Goal: Information Seeking & Learning: Find specific fact

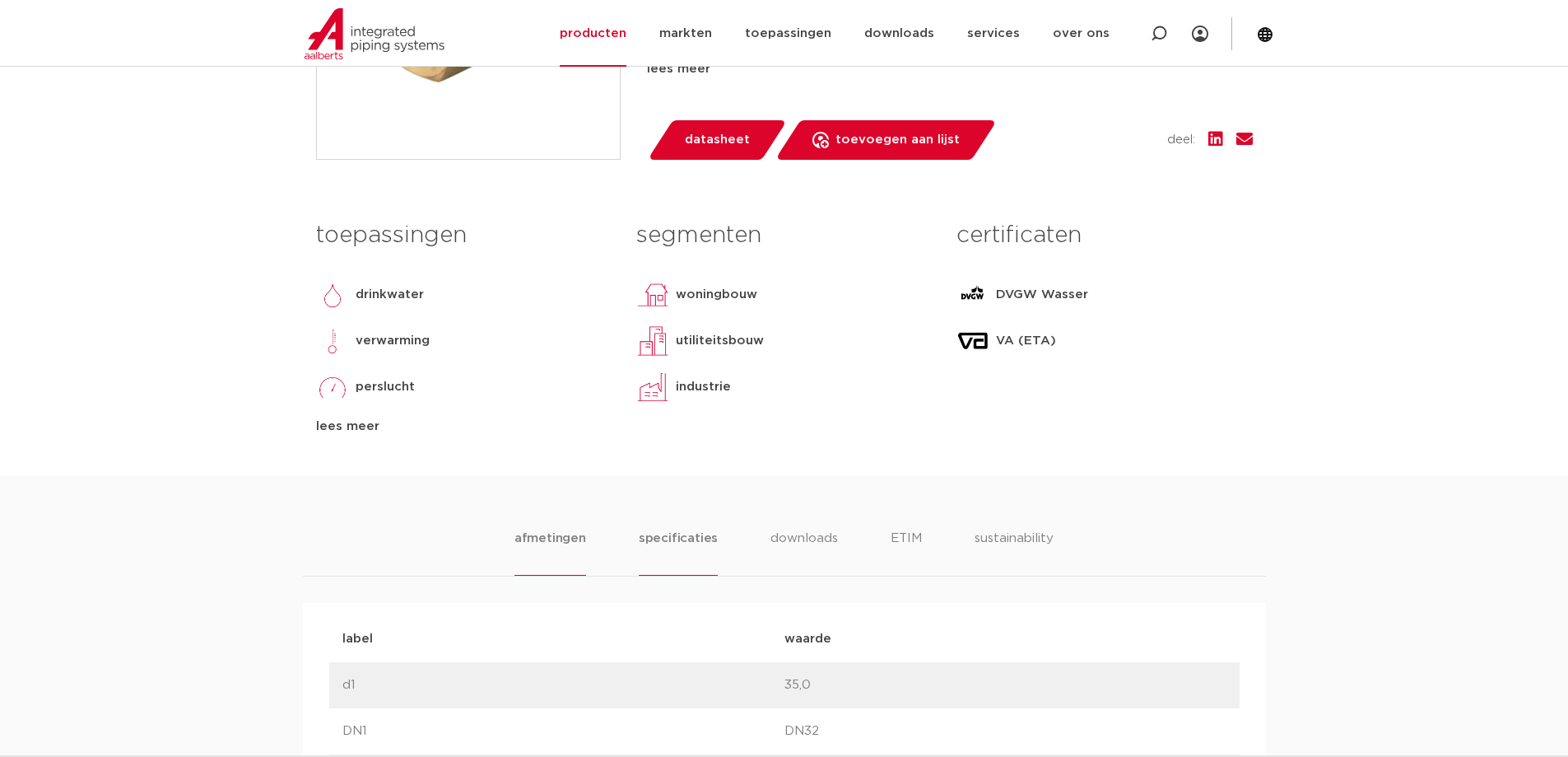
click at [670, 546] on li "specificaties" at bounding box center [678, 551] width 79 height 47
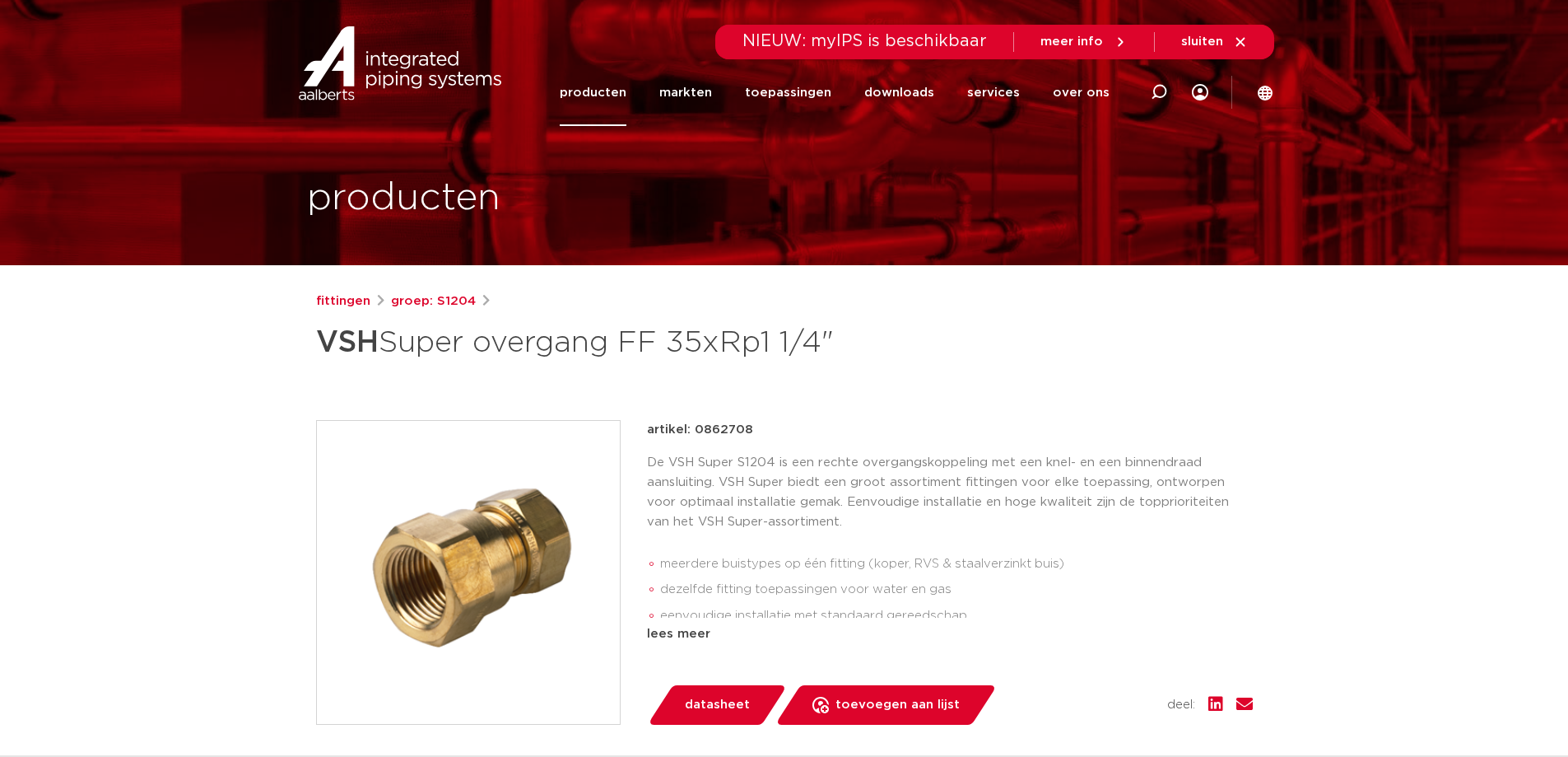
click at [431, 299] on link "groep: S1204" at bounding box center [433, 302] width 85 height 20
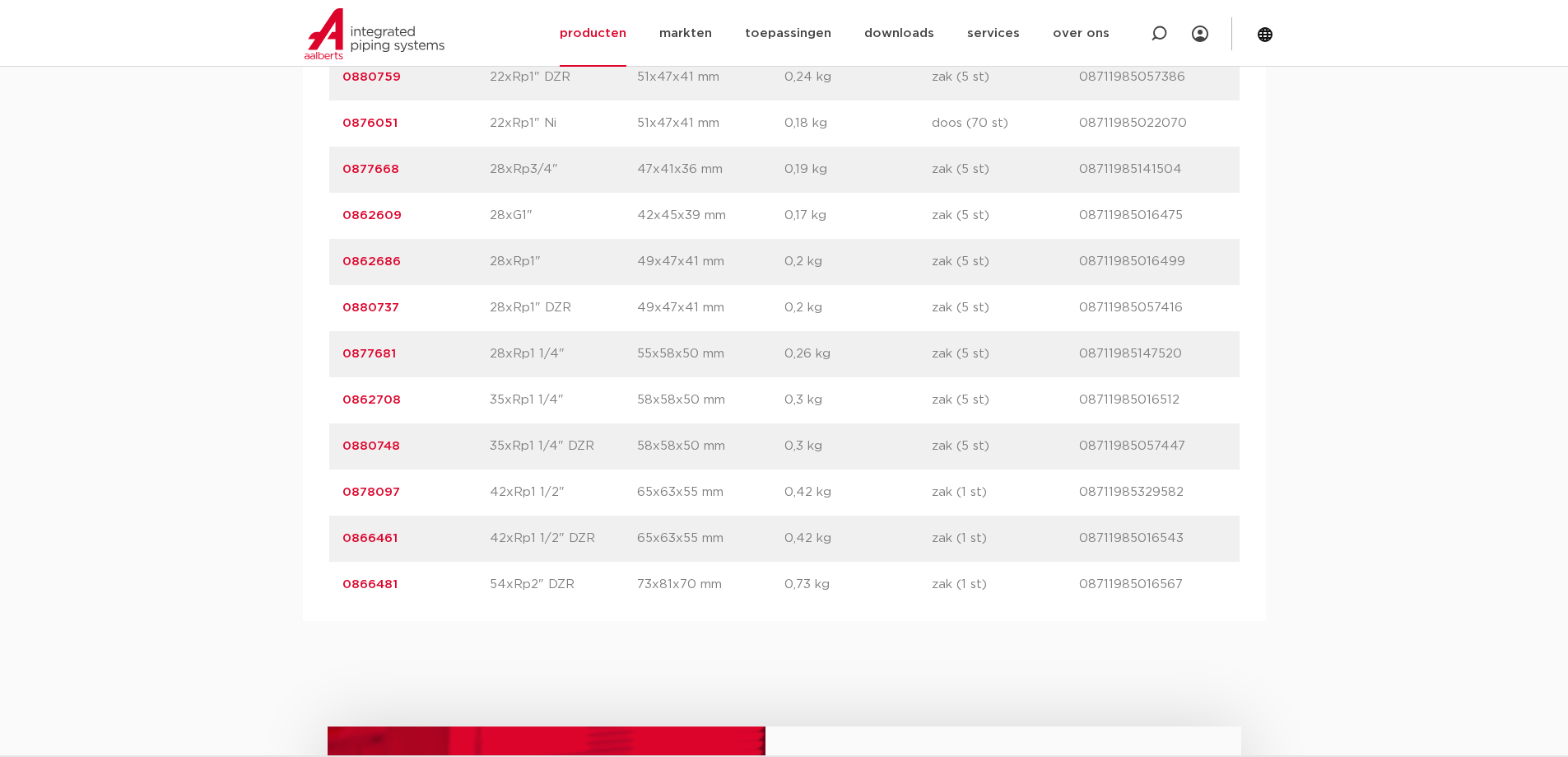
scroll to position [2881, 0]
drag, startPoint x: 768, startPoint y: 405, endPoint x: 475, endPoint y: 346, distance: 298.9
click at [599, 357] on p "28xRp1 1/4"" at bounding box center [564, 353] width 148 height 20
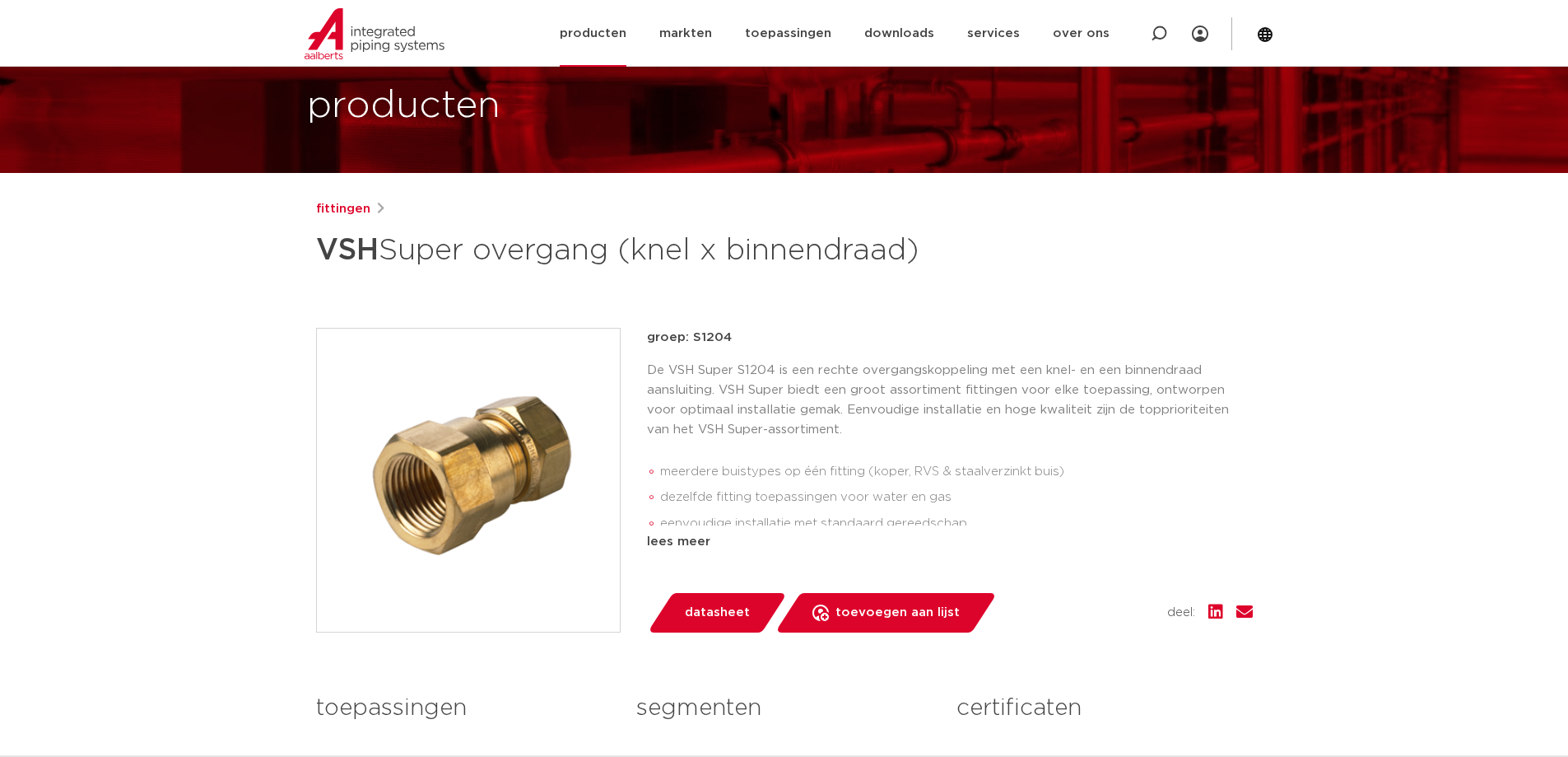
scroll to position [87, 0]
